Goal: Task Accomplishment & Management: Manage account settings

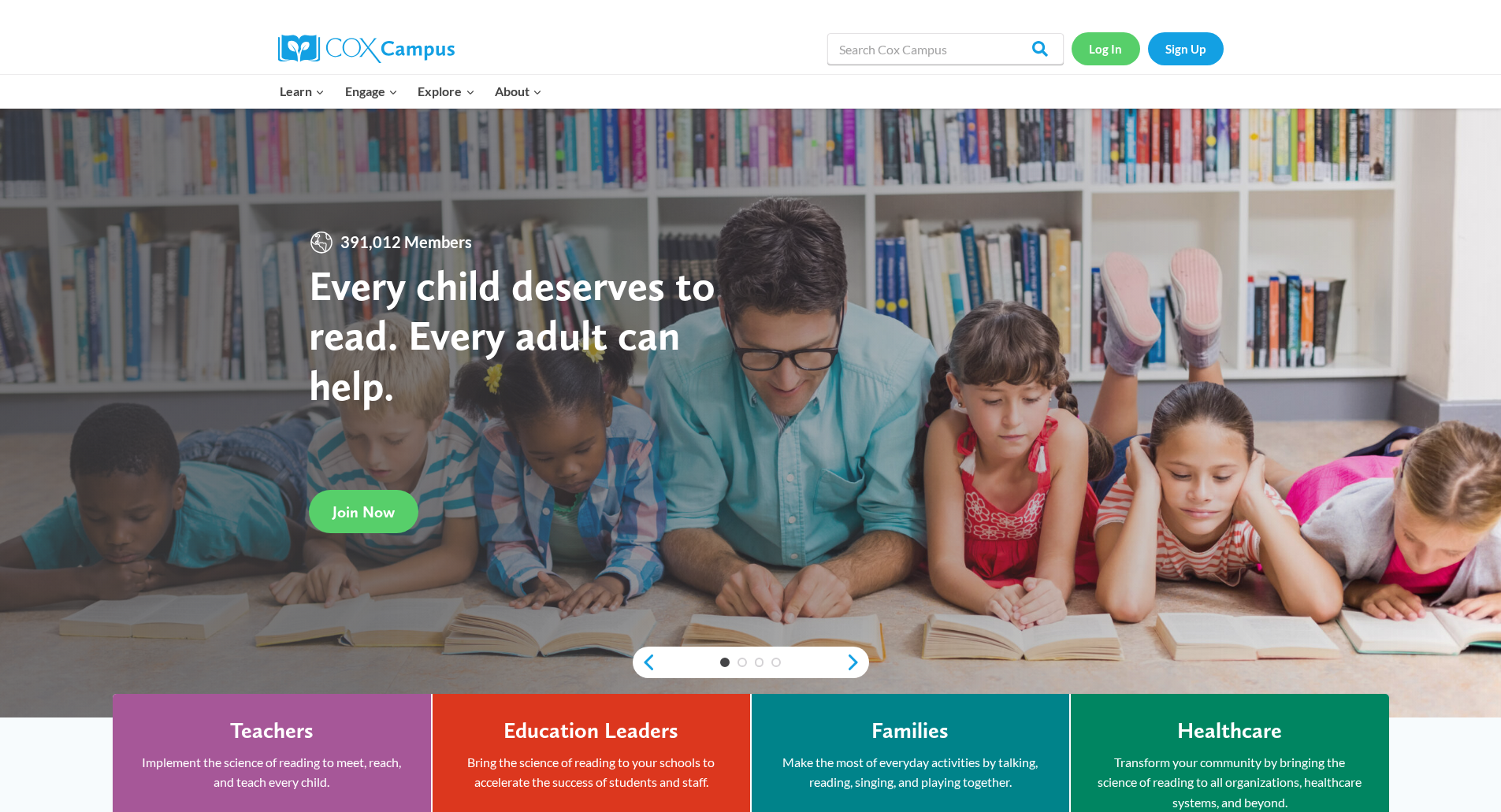
click at [1116, 44] on link "Log In" at bounding box center [1106, 48] width 69 height 33
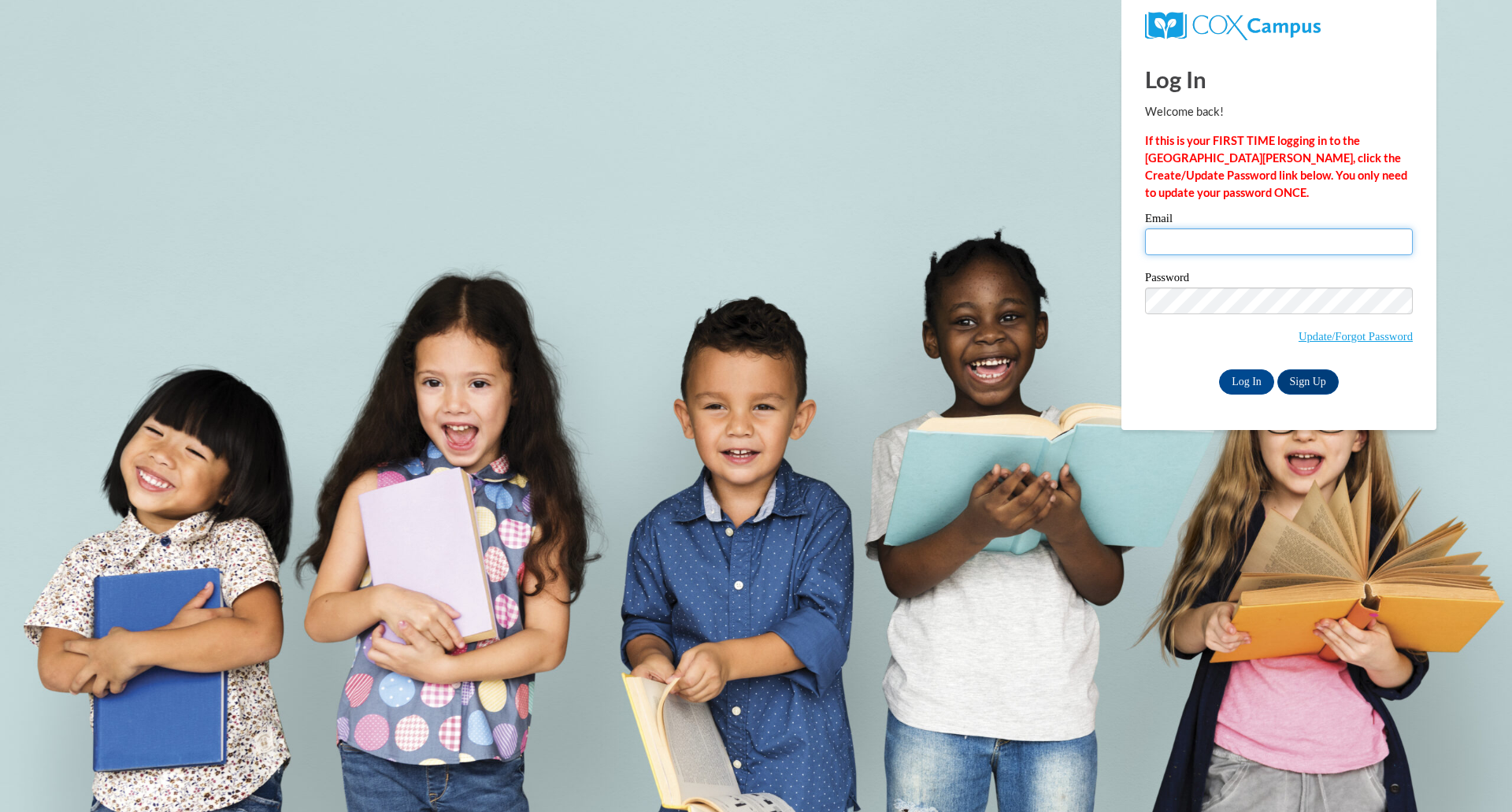
click at [1195, 235] on input "Email" at bounding box center [1279, 241] width 268 height 27
type input "malorie.williams@student.thomasu.edu"
click at [1251, 381] on input "Log In" at bounding box center [1246, 382] width 55 height 25
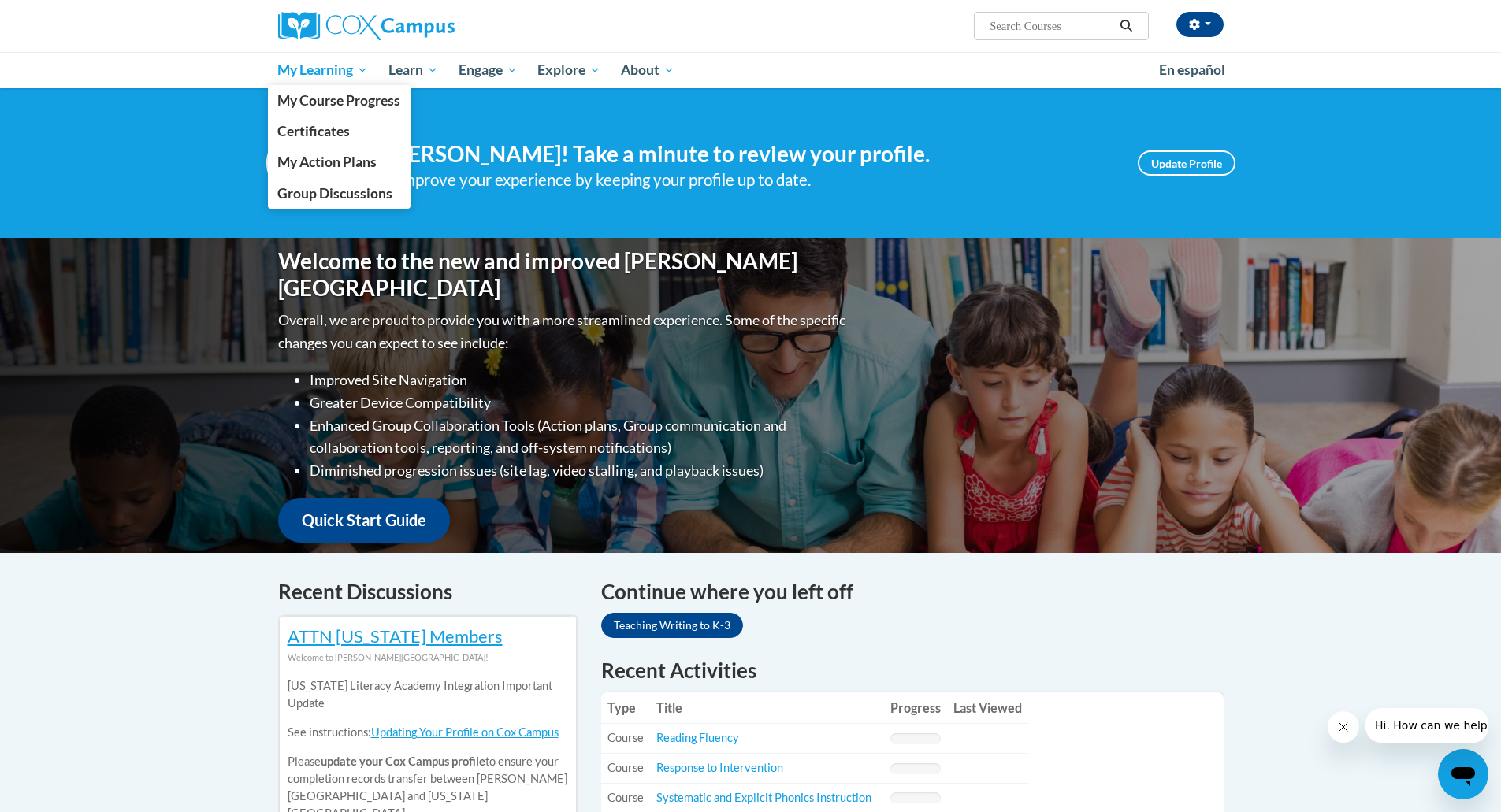
click at [338, 62] on span "My Learning" at bounding box center [323, 70] width 90 height 19
click at [341, 111] on link "My Course Progress" at bounding box center [340, 100] width 144 height 31
